Goal: Task Accomplishment & Management: Use online tool/utility

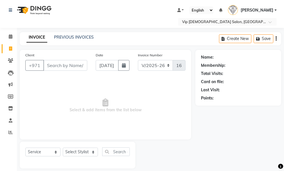
select select "8415"
select select "service"
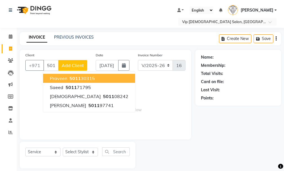
click at [82, 75] on ngb-highlight "5011 30315" at bounding box center [81, 78] width 26 height 6
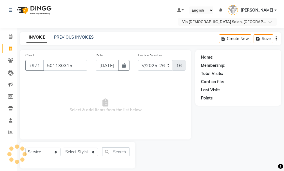
type input "501130315"
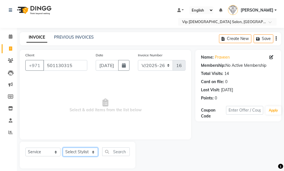
click at [90, 152] on select "Select Stylist Ali [PERSON_NAME] [PERSON_NAME] [PERSON_NAME] Lakhbizi Jairah [P…" at bounding box center [80, 151] width 35 height 9
select select "81363"
click at [63, 147] on select "Select Stylist Ali [PERSON_NAME] [PERSON_NAME] [PERSON_NAME] Lakhbizi Jairah [P…" at bounding box center [80, 151] width 35 height 9
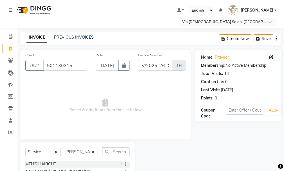
drag, startPoint x: 283, startPoint y: 121, endPoint x: 283, endPoint y: 142, distance: 20.8
click at [283, 142] on div "Name: Praveen Membership: No Active Membership Total Visits: 14 Card on file: 0…" at bounding box center [240, 137] width 90 height 175
drag, startPoint x: 282, startPoint y: 119, endPoint x: 286, endPoint y: 131, distance: 12.8
click at [283, 131] on html "Select Location × Vip [DEMOGRAPHIC_DATA] Salon, Hor Al Anz East Default Panel M…" at bounding box center [142, 85] width 284 height 171
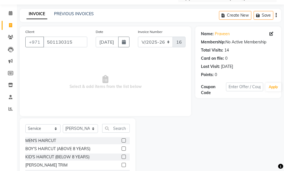
click at [121, 163] on label at bounding box center [123, 164] width 4 height 4
click at [121, 163] on input "checkbox" at bounding box center [123, 165] width 4 height 4
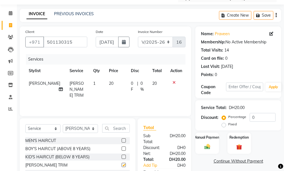
checkbox input "false"
click at [173, 80] on icon at bounding box center [173, 82] width 3 height 4
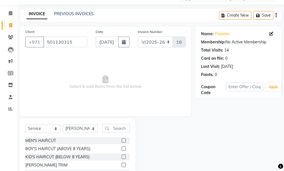
drag, startPoint x: 283, startPoint y: 137, endPoint x: 286, endPoint y: 158, distance: 21.0
click at [283, 147] on html "Select Location × Vip [DEMOGRAPHIC_DATA] Salon, Hor Al Anz East Default Panel M…" at bounding box center [142, 62] width 284 height 171
drag, startPoint x: 287, startPoint y: 142, endPoint x: 287, endPoint y: 155, distance: 13.2
click at [283, 147] on html "Select Location × Vip [DEMOGRAPHIC_DATA] Salon, Hor Al Anz East Default Panel M…" at bounding box center [142, 62] width 284 height 171
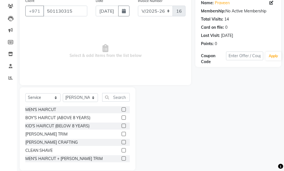
scroll to position [55, 0]
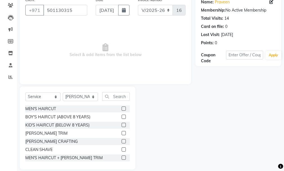
click at [121, 141] on label at bounding box center [123, 141] width 4 height 4
click at [121, 141] on input "checkbox" at bounding box center [123, 141] width 4 height 4
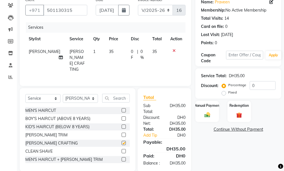
checkbox input "false"
click at [204, 103] on label "Manual Payment" at bounding box center [207, 104] width 28 height 5
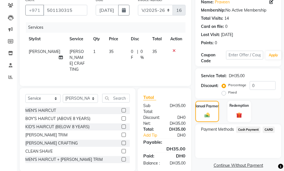
click at [268, 127] on span "CARD" at bounding box center [268, 129] width 12 height 6
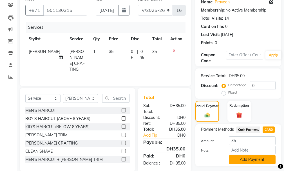
click at [262, 160] on button "Add Payment" at bounding box center [252, 159] width 47 height 9
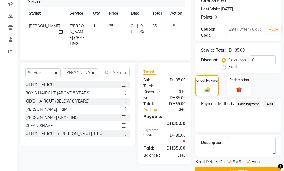
scroll to position [94, 0]
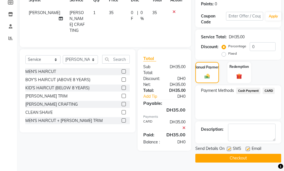
click at [258, 158] on button "Checkout" at bounding box center [238, 157] width 86 height 9
